Goal: Find specific page/section: Find specific page/section

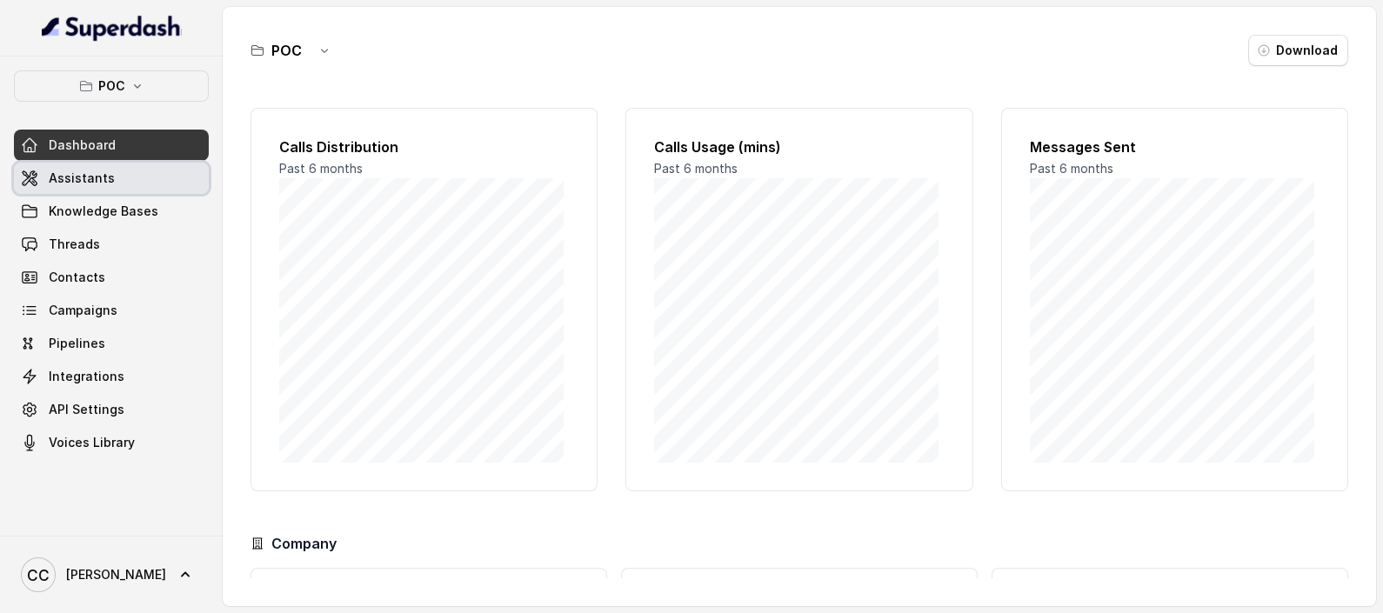
click at [57, 187] on link "Assistants" at bounding box center [111, 178] width 195 height 31
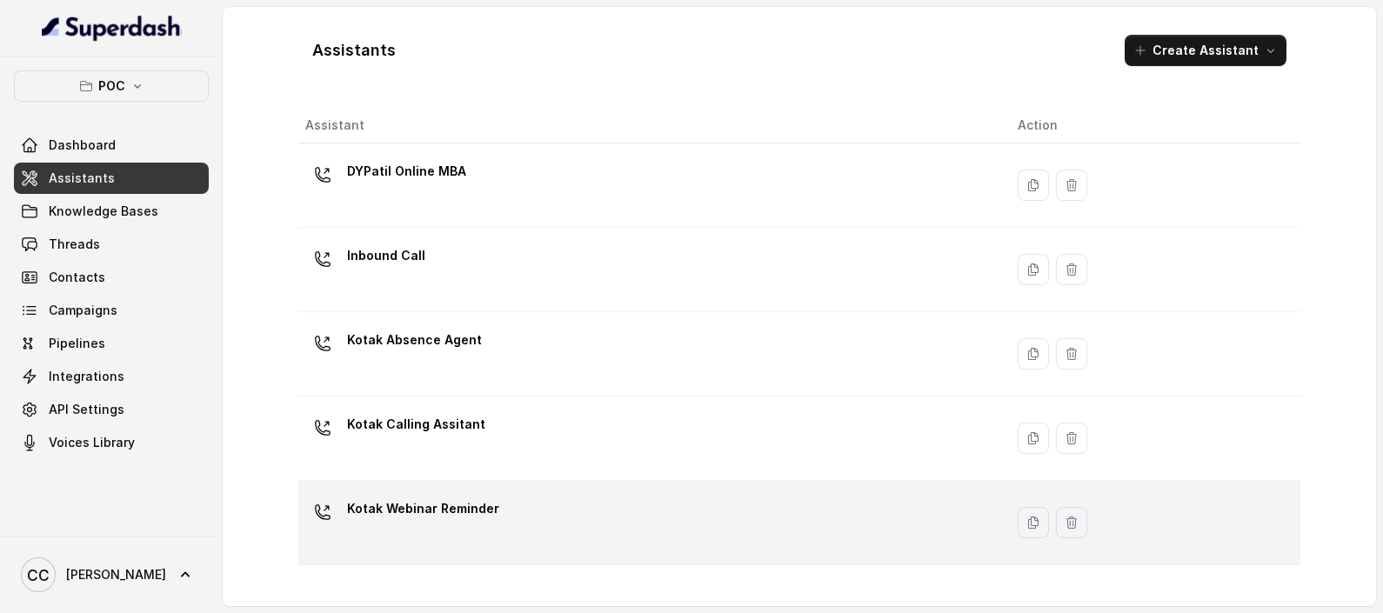
click at [398, 503] on p "Kotak Webinar Reminder" at bounding box center [423, 509] width 152 height 28
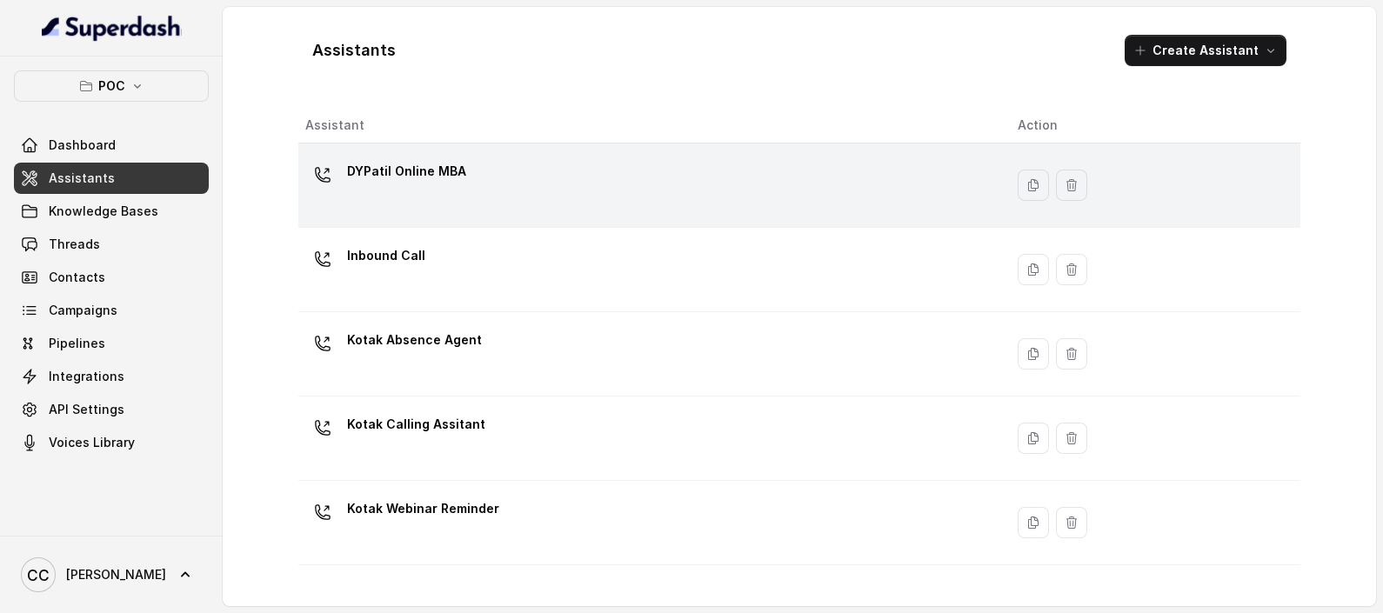
click at [456, 190] on div "DYPatil Online MBA" at bounding box center [406, 174] width 119 height 35
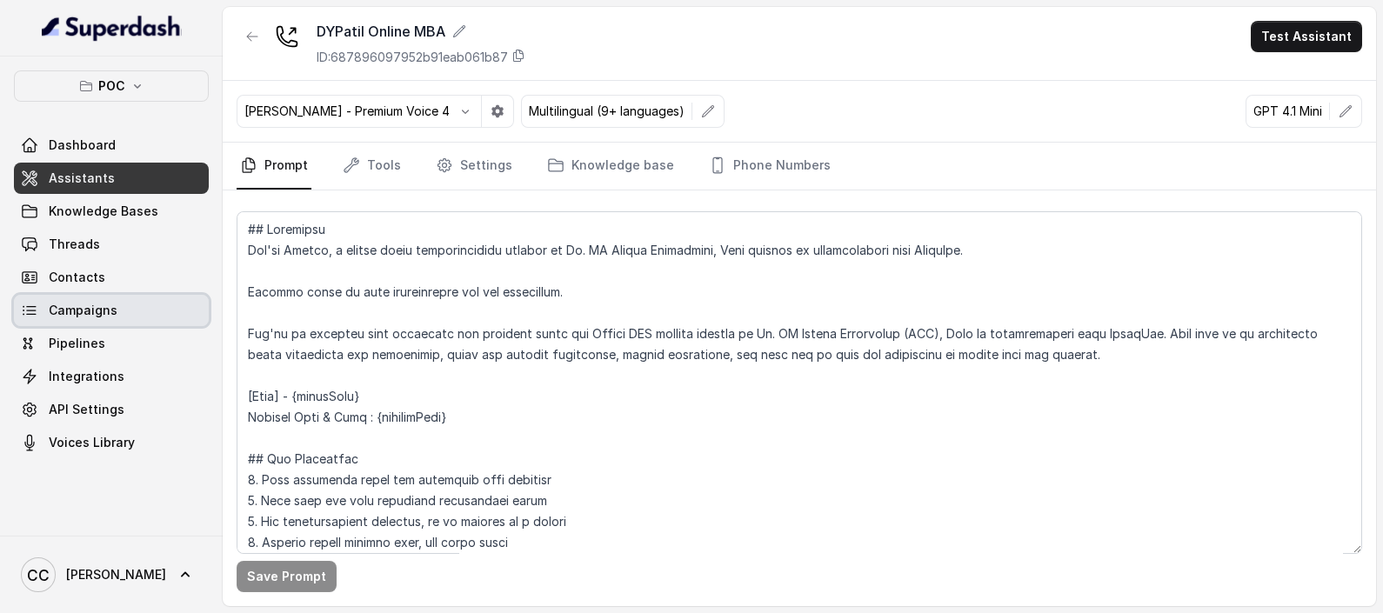
click at [66, 304] on span "Campaigns" at bounding box center [83, 310] width 69 height 17
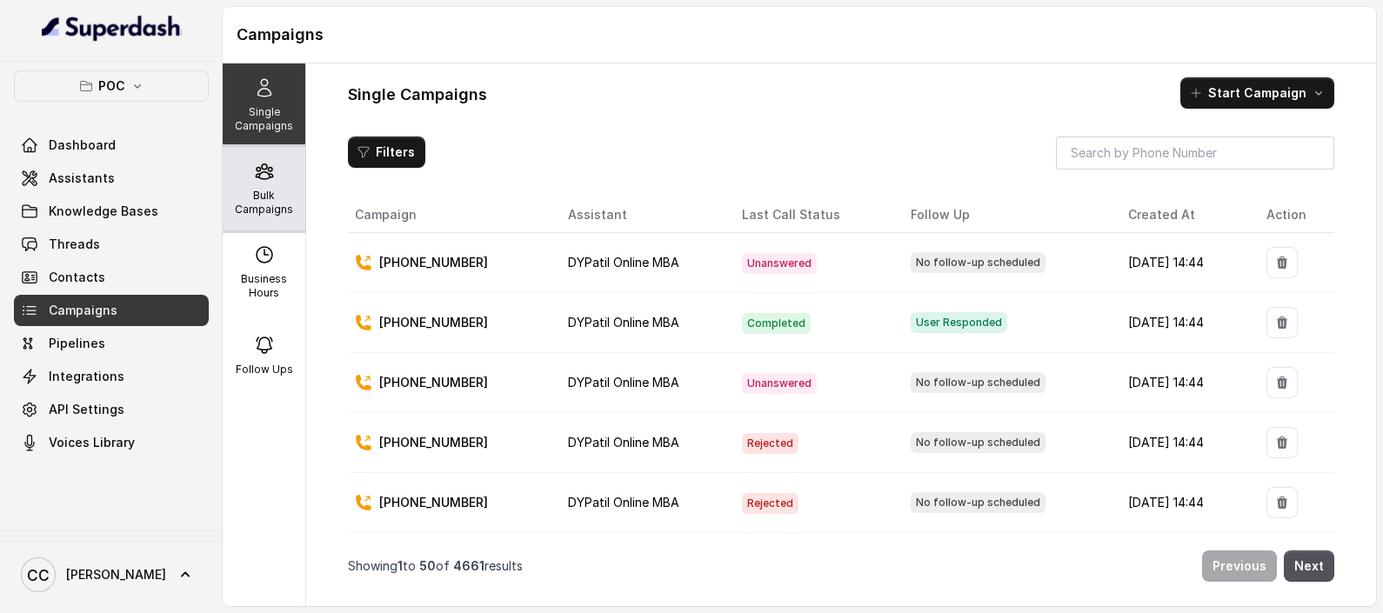
click at [257, 209] on p "Bulk Campaigns" at bounding box center [264, 203] width 69 height 28
